Goal: Check status: Check status

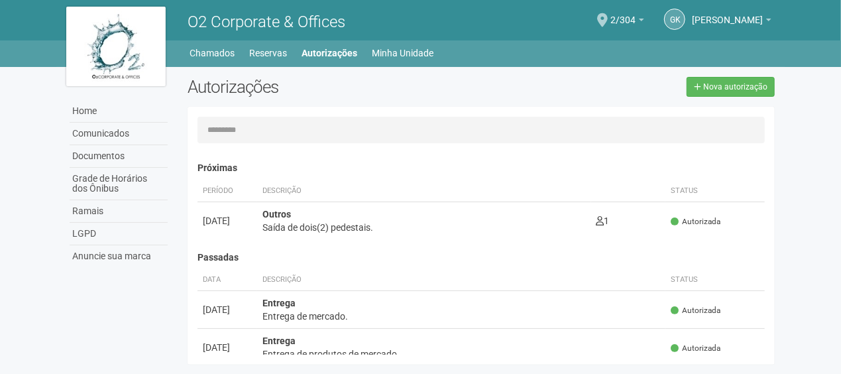
click at [348, 40] on div "O2 Corporate & Offices" at bounding box center [329, 20] width 303 height 40
click at [343, 47] on link "Autorizações" at bounding box center [330, 53] width 56 height 19
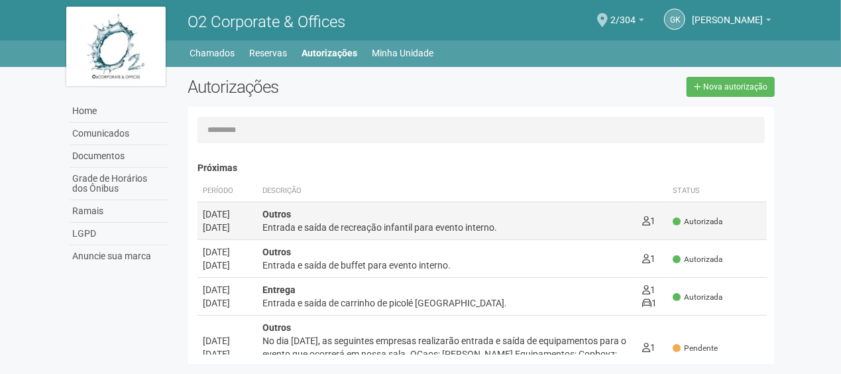
click at [372, 217] on div "Outros Entrada e saída de recreação infantil para evento interno." at bounding box center [446, 220] width 369 height 27
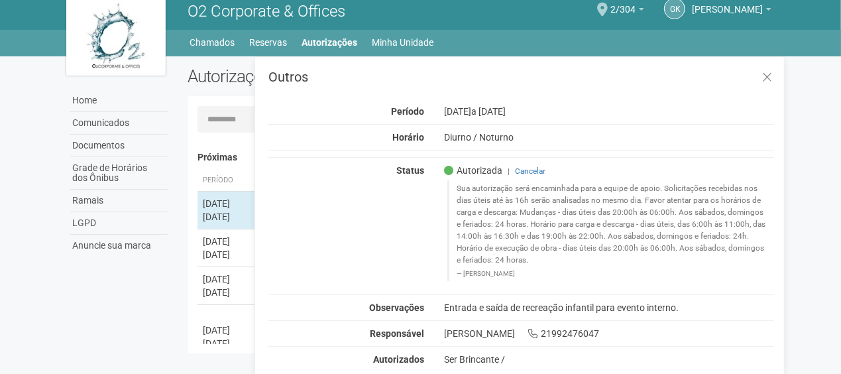
scroll to position [21, 0]
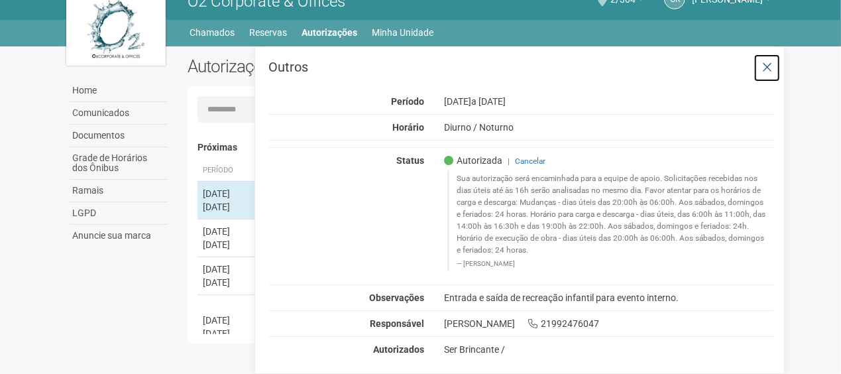
click at [765, 64] on icon at bounding box center [767, 67] width 10 height 13
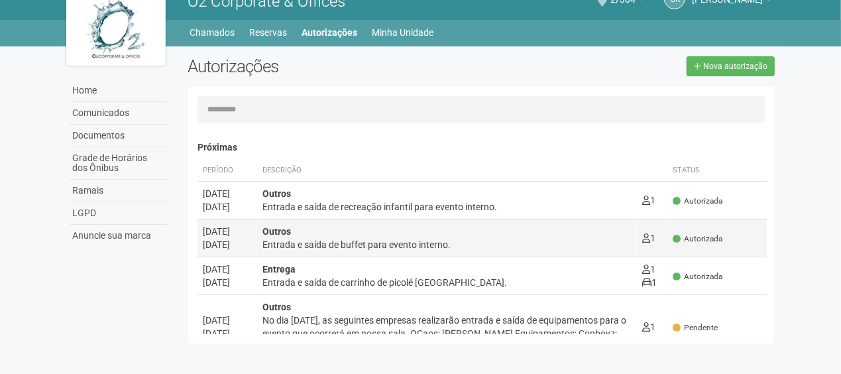
click at [342, 238] on div "Entrada e saída de buffet para evento interno." at bounding box center [446, 244] width 369 height 13
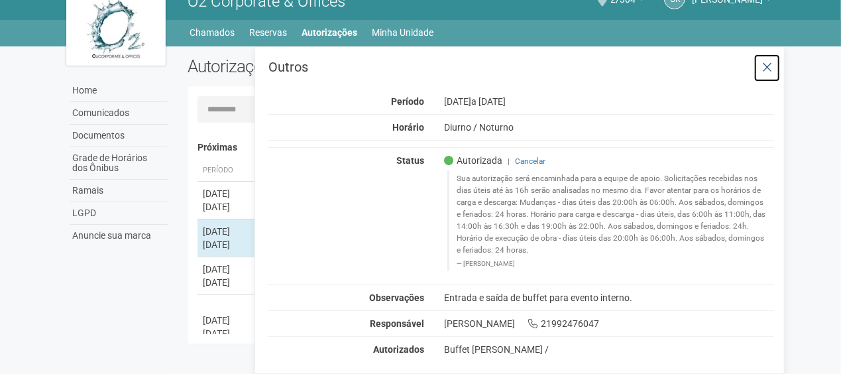
click at [763, 65] on icon at bounding box center [767, 67] width 10 height 13
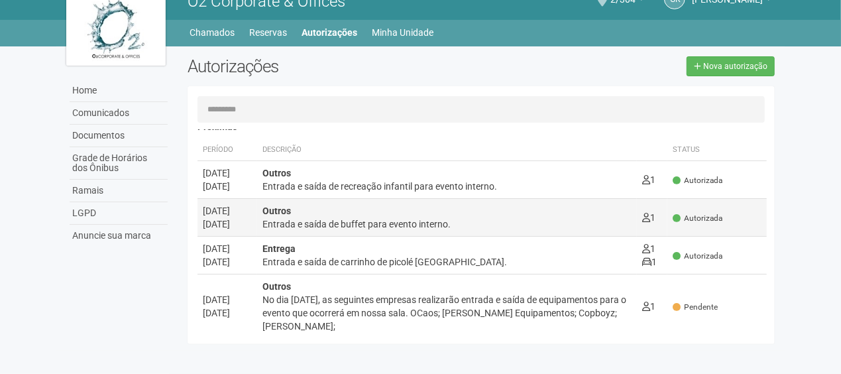
scroll to position [0, 0]
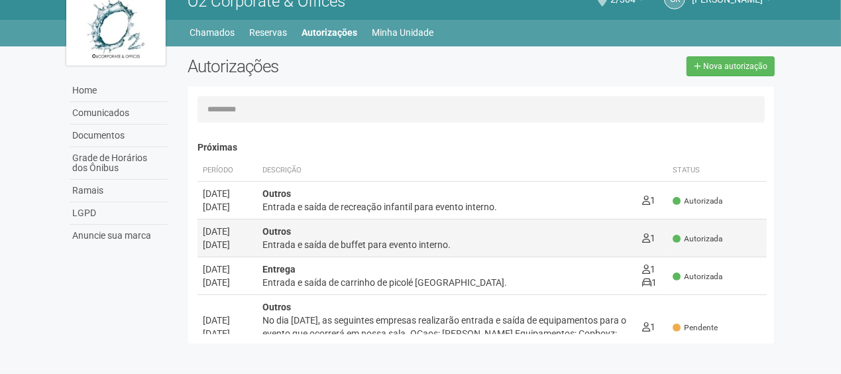
click at [367, 240] on div "Entrada e saída de buffet para evento interno." at bounding box center [446, 244] width 369 height 13
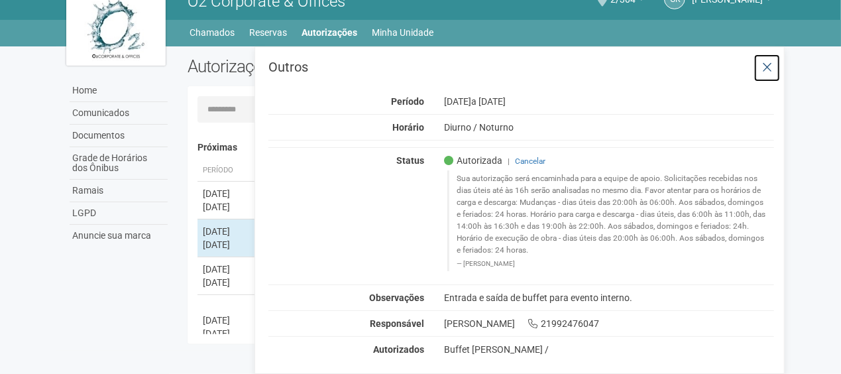
click at [769, 66] on icon at bounding box center [767, 67] width 10 height 13
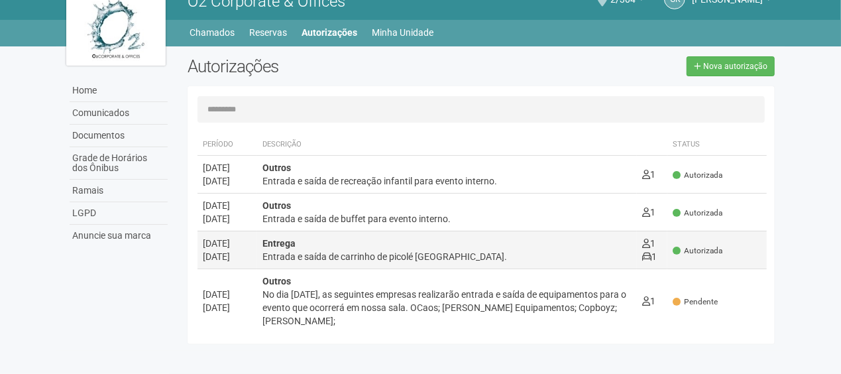
scroll to position [66, 0]
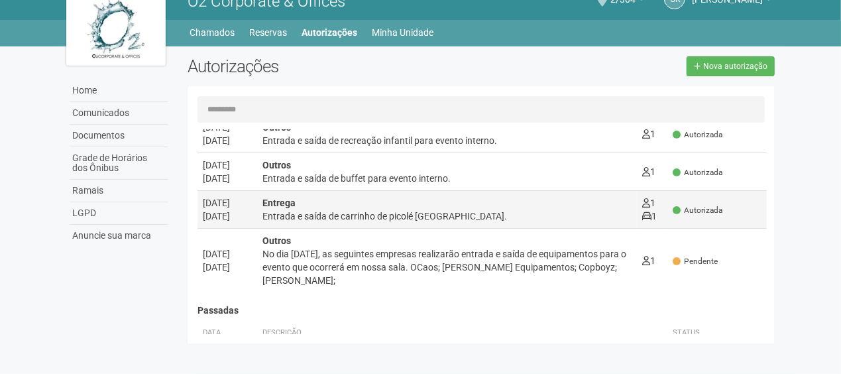
click at [368, 205] on div "Entrega Entrada e saída de carrinho de picolé [GEOGRAPHIC_DATA]." at bounding box center [446, 209] width 369 height 27
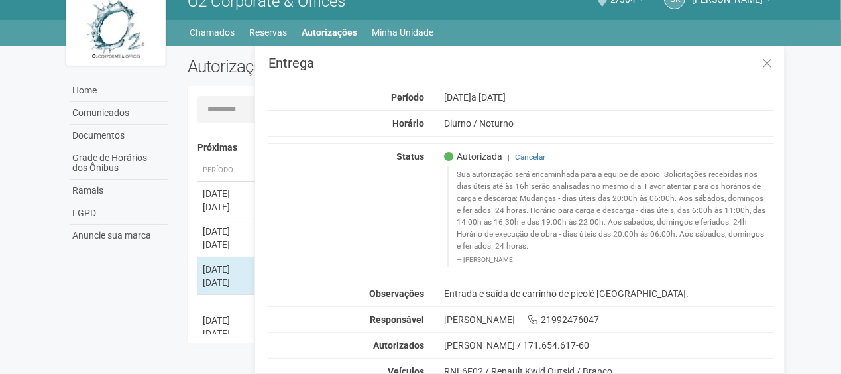
scroll to position [5, 0]
click at [765, 58] on icon at bounding box center [767, 62] width 10 height 13
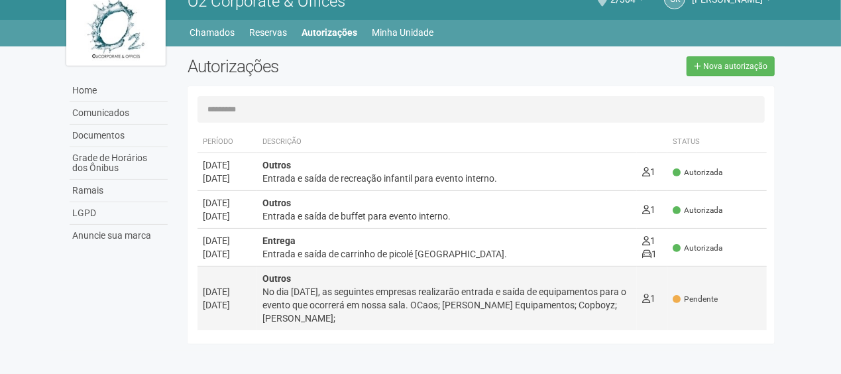
scroll to position [66, 0]
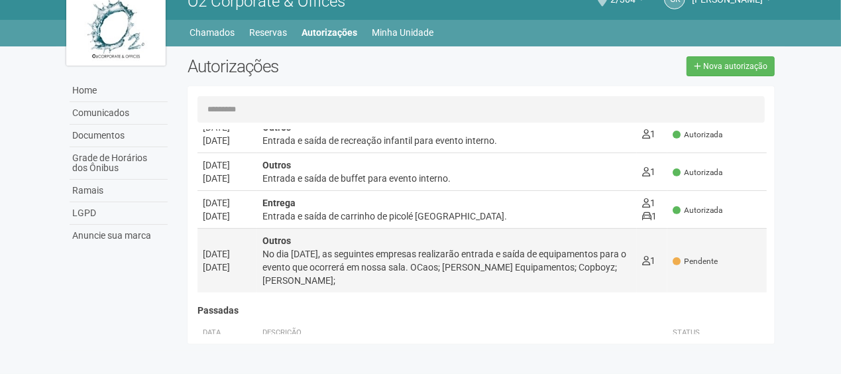
click at [302, 250] on div "No dia [DATE], as seguintes empresas realizarão entrada e saída de equipamentos…" at bounding box center [446, 267] width 369 height 40
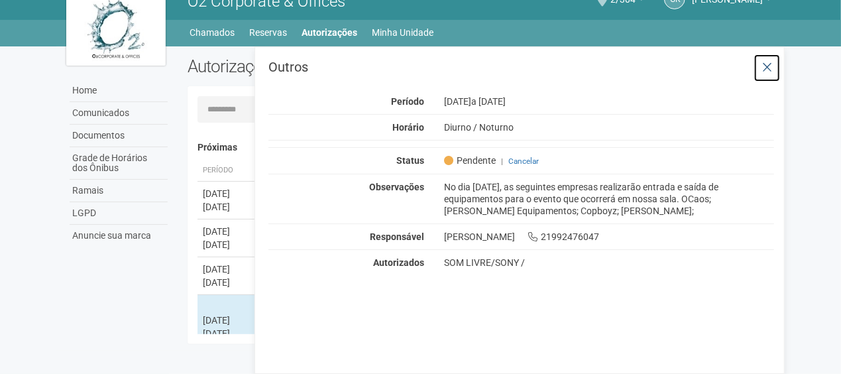
click at [762, 64] on button at bounding box center [766, 68] width 27 height 28
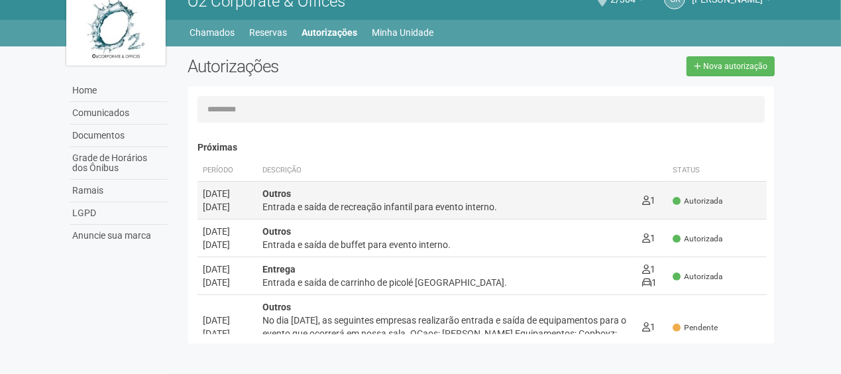
click at [311, 215] on td "Outros Entrada e saída de recreação infantil para evento interno. 1 0" at bounding box center [447, 200] width 380 height 38
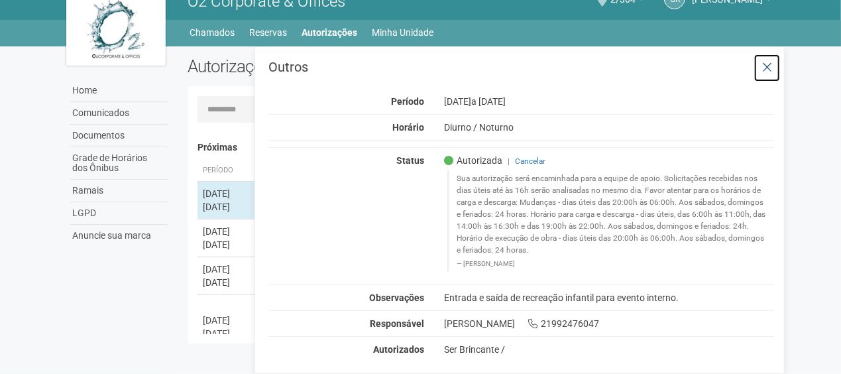
click at [765, 68] on icon at bounding box center [767, 67] width 10 height 13
